Goal: Navigation & Orientation: Find specific page/section

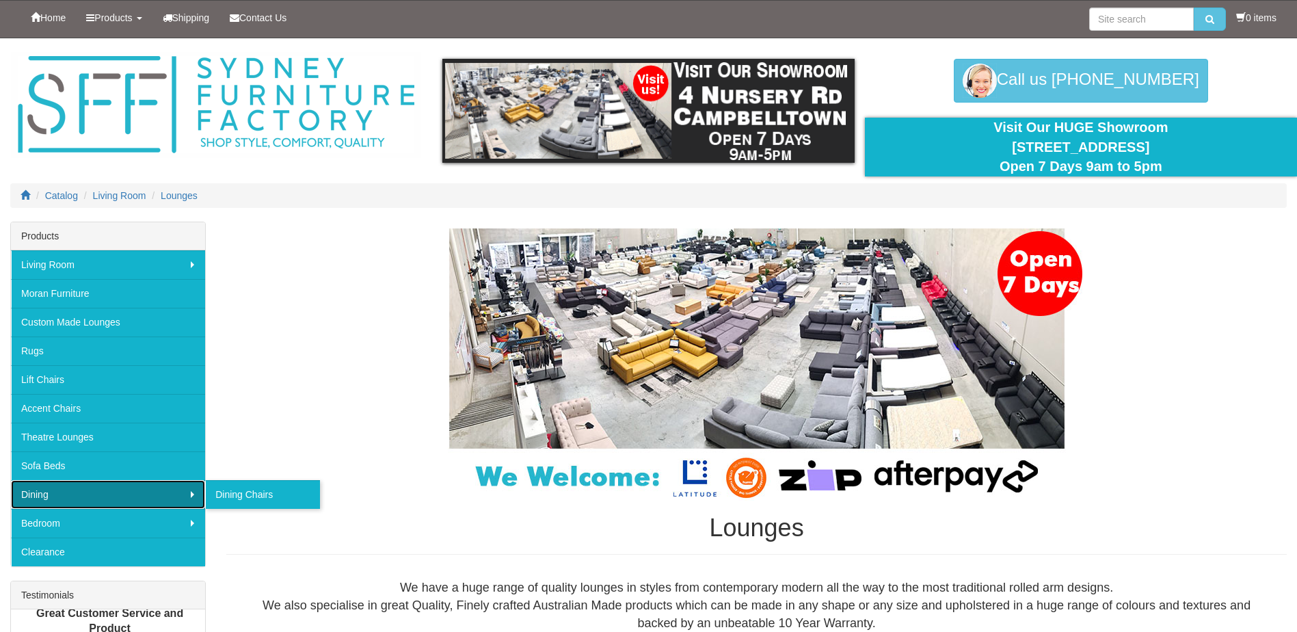
click at [51, 496] on link "Dining" at bounding box center [108, 494] width 194 height 29
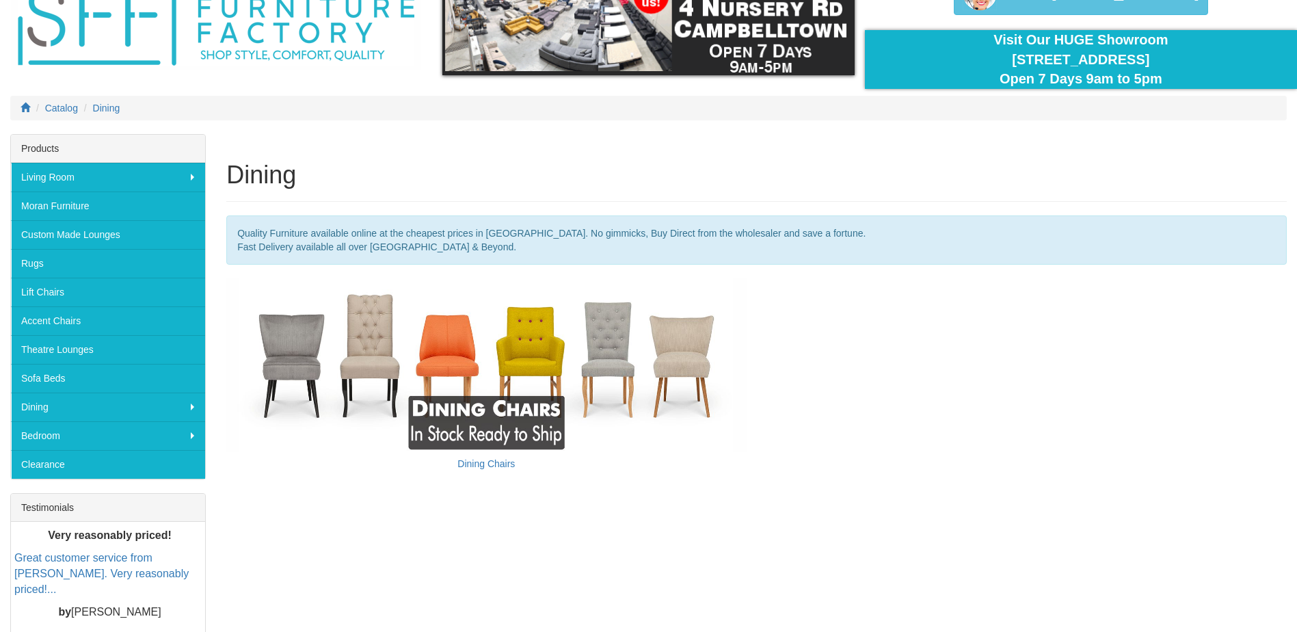
scroll to position [75, 0]
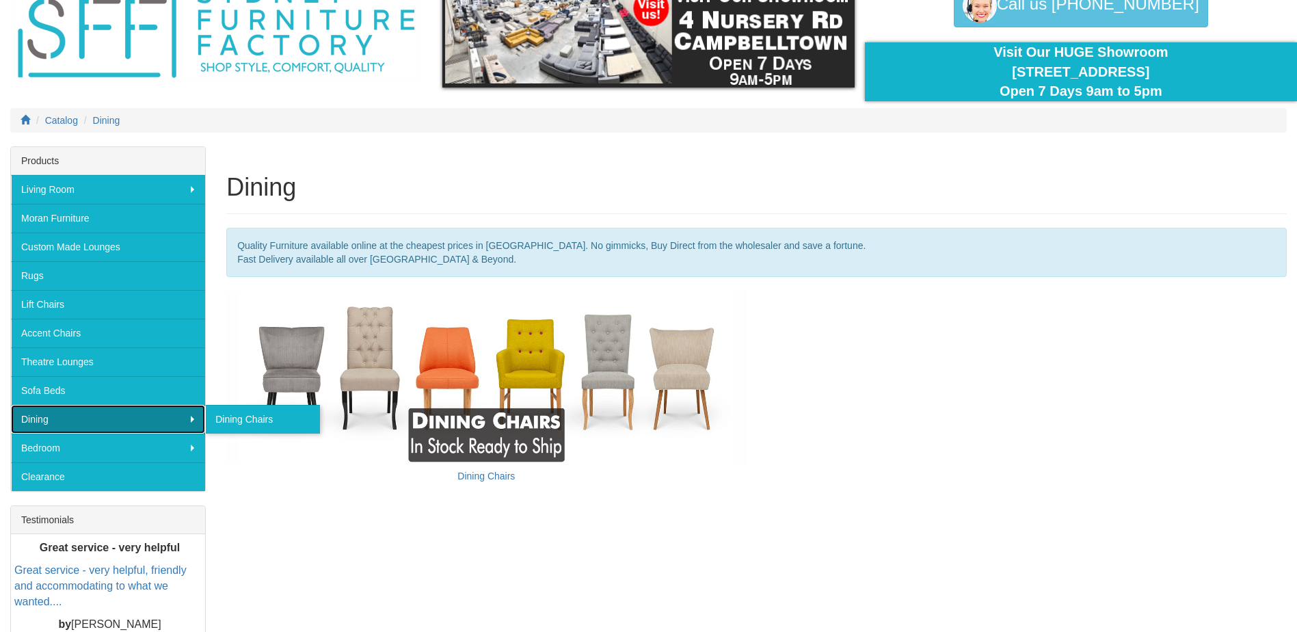
click at [193, 419] on link "Dining" at bounding box center [108, 419] width 194 height 29
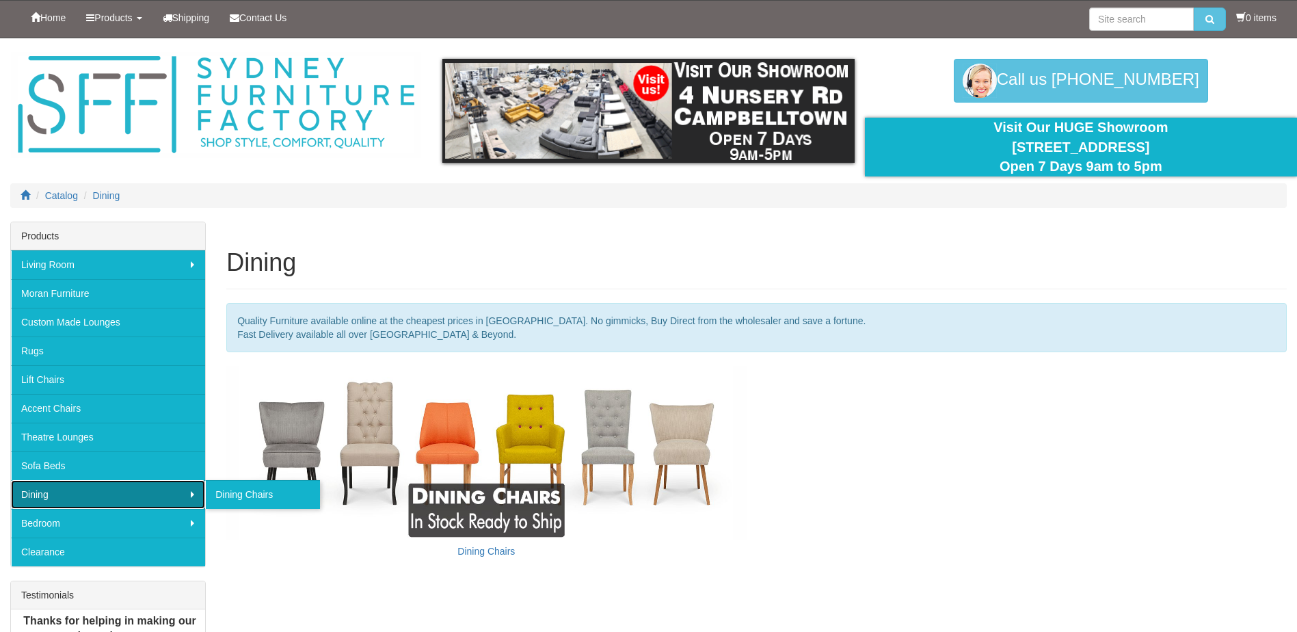
click at [127, 495] on link "Dining" at bounding box center [108, 494] width 194 height 29
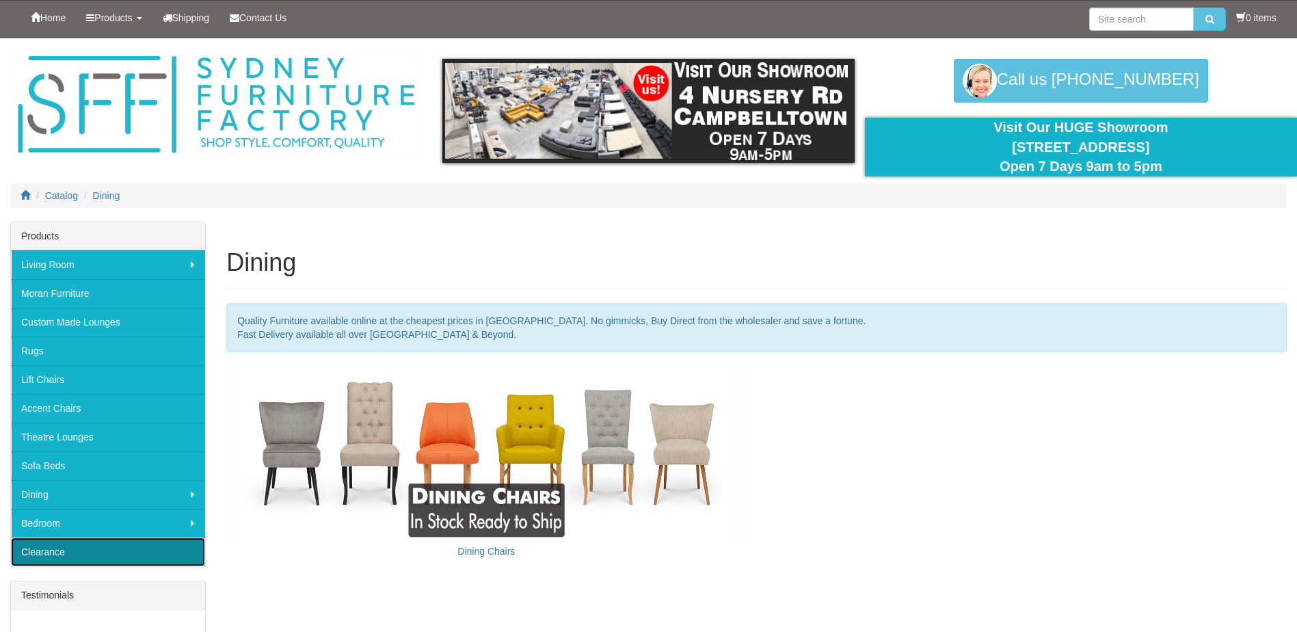
click at [83, 551] on link "Clearance" at bounding box center [108, 552] width 194 height 29
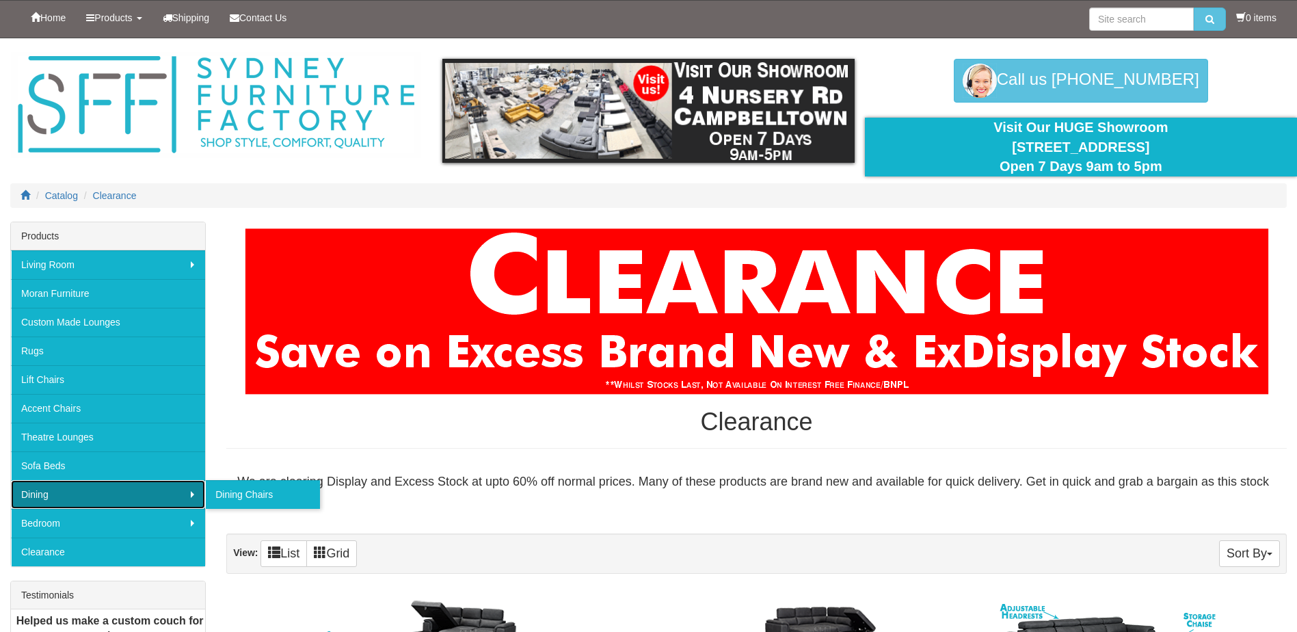
click at [68, 493] on link "Dining" at bounding box center [108, 494] width 194 height 29
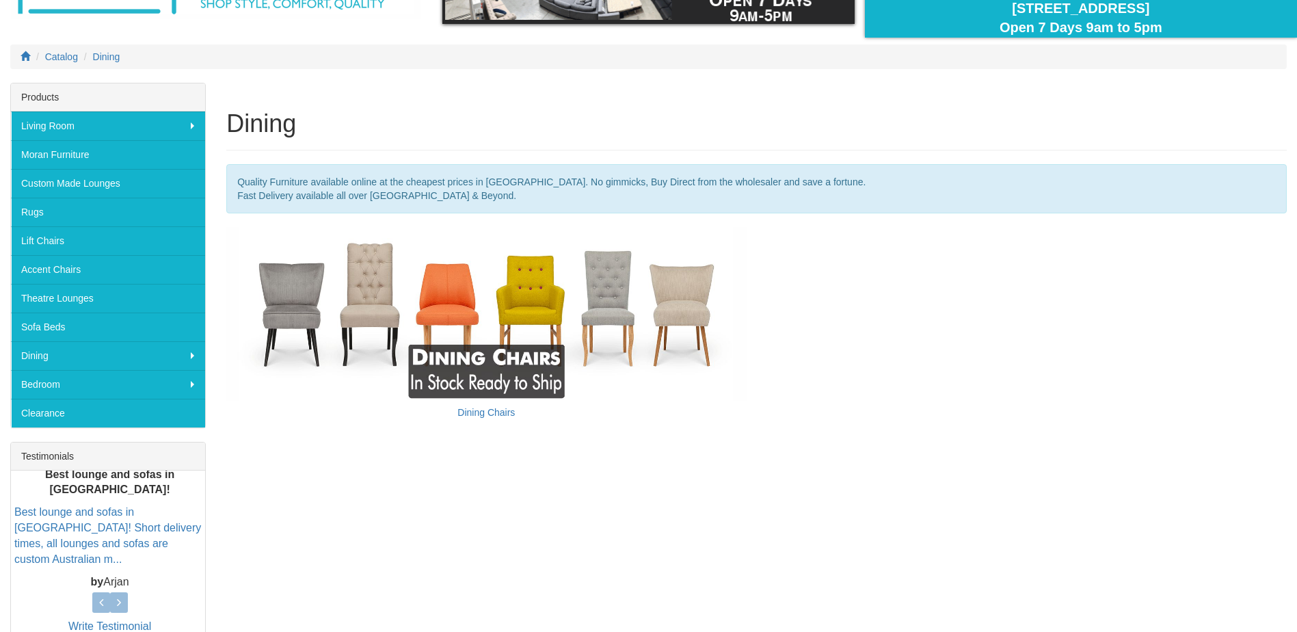
scroll to position [123, 0]
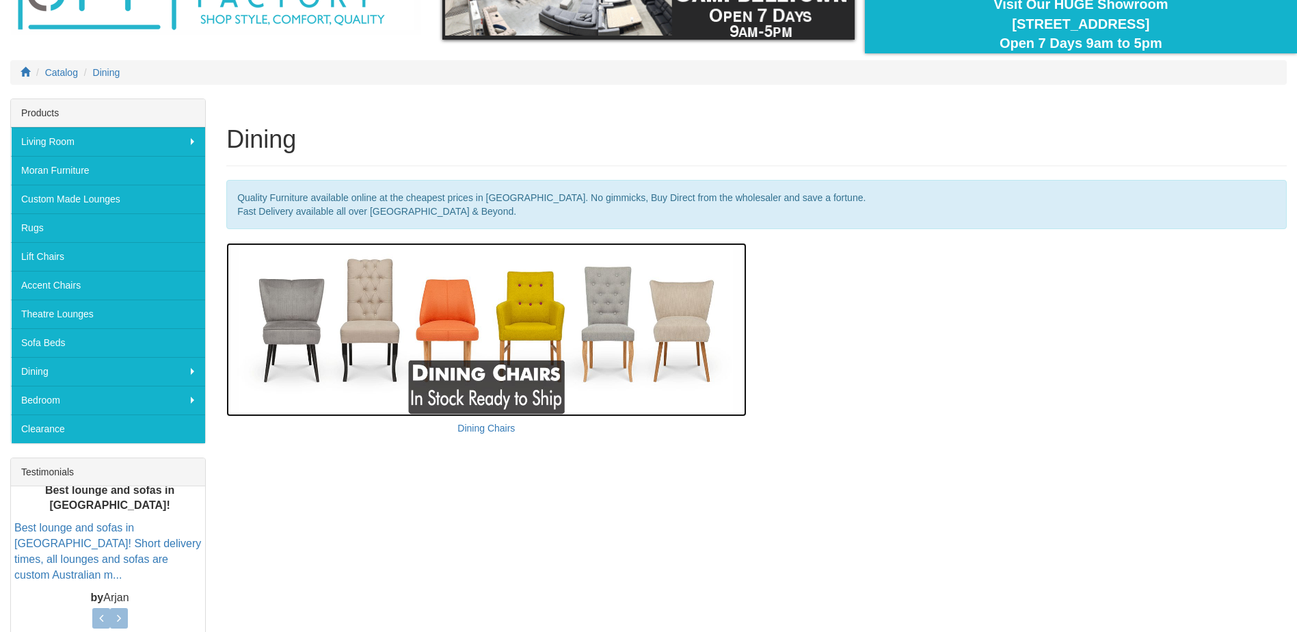
click at [471, 384] on img at bounding box center [486, 329] width 520 height 173
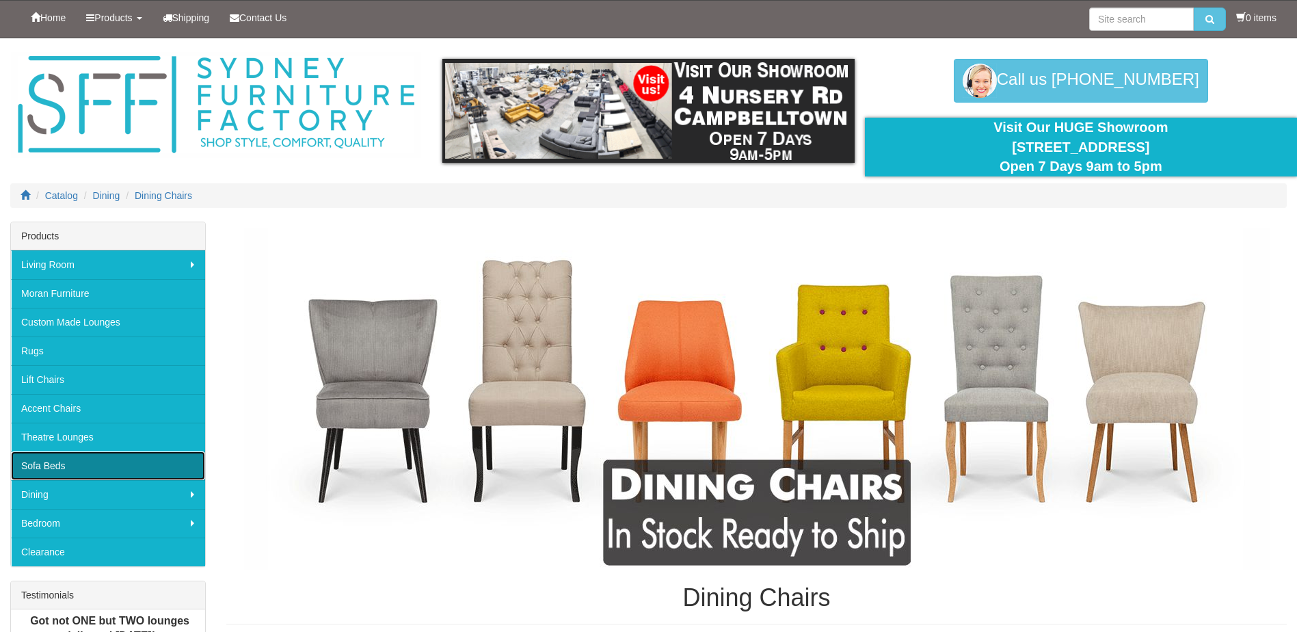
click at [53, 467] on link "Sofa Beds" at bounding box center [108, 465] width 194 height 29
